Goal: Transaction & Acquisition: Purchase product/service

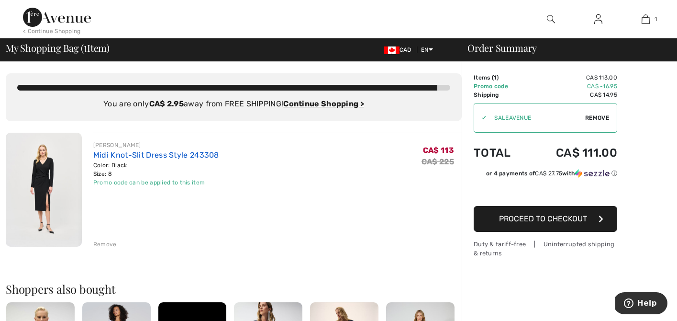
click at [123, 157] on link "Midi Knot-Slit Dress Style 243308" at bounding box center [156, 154] width 126 height 9
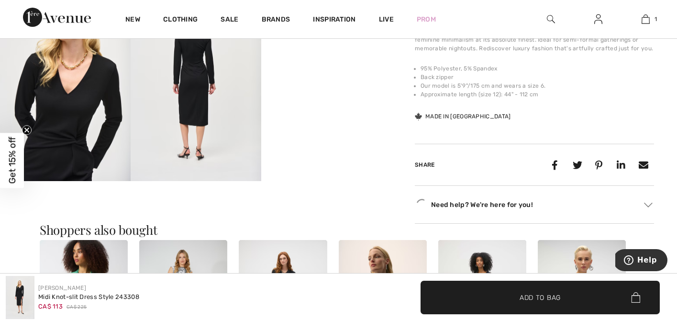
scroll to position [544, 0]
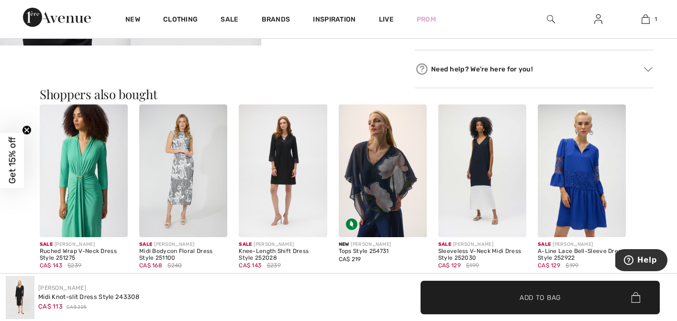
click at [282, 169] on img at bounding box center [283, 170] width 88 height 132
